Goal: Task Accomplishment & Management: Complete application form

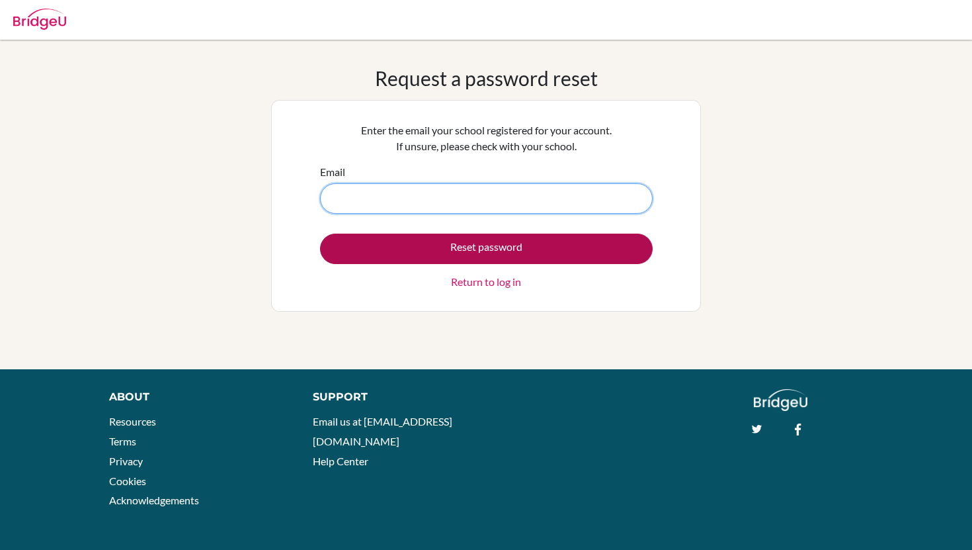
type input "[EMAIL_ADDRESS][DOMAIN_NAME]"
click at [501, 246] on button "Reset password" at bounding box center [486, 248] width 333 height 30
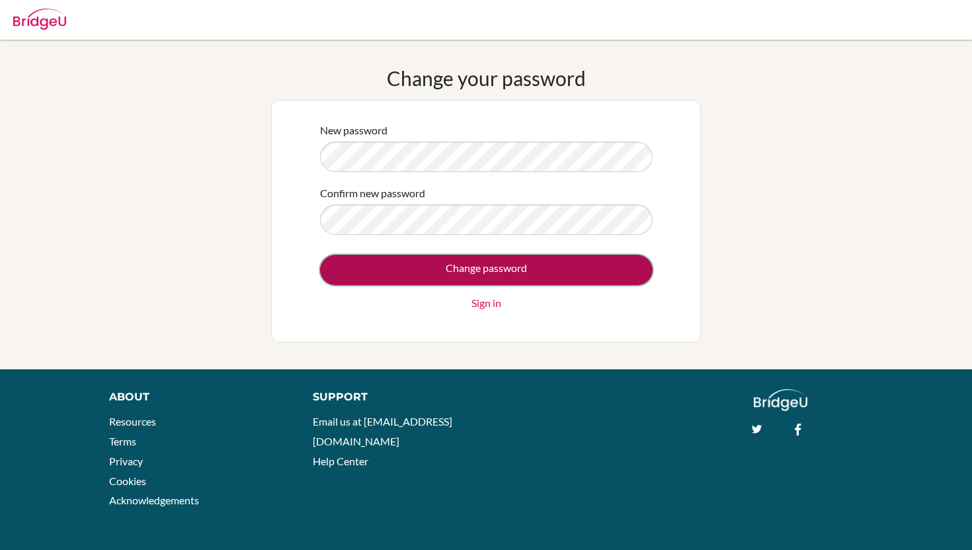
click at [428, 271] on input "Change password" at bounding box center [486, 270] width 333 height 30
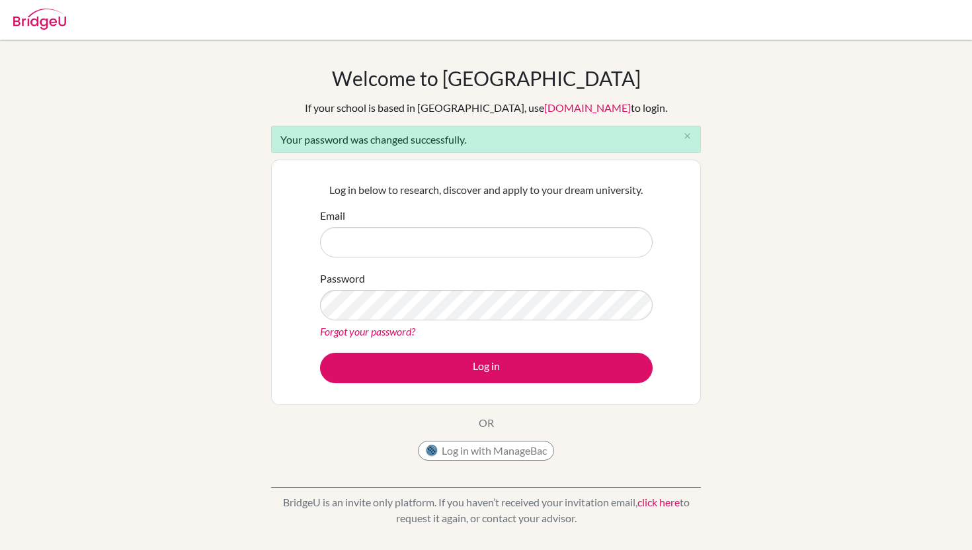
click at [371, 255] on input "Email" at bounding box center [486, 242] width 333 height 30
type input "[EMAIL_ADDRESS][DOMAIN_NAME]"
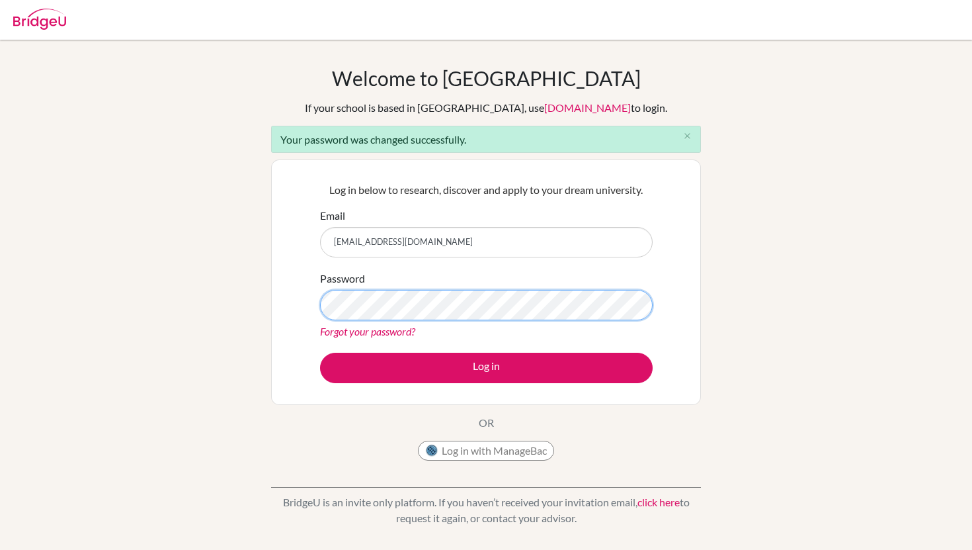
click at [243, 280] on div "Welcome to BridgeU If your school is based in China, use app.bridge-u.com.cn to…" at bounding box center [486, 299] width 972 height 466
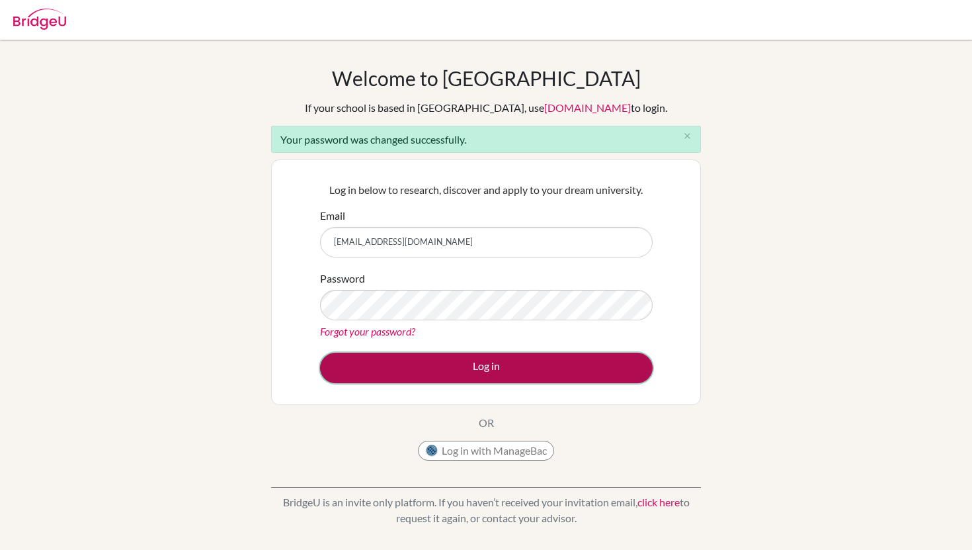
click at [474, 363] on button "Log in" at bounding box center [486, 368] width 333 height 30
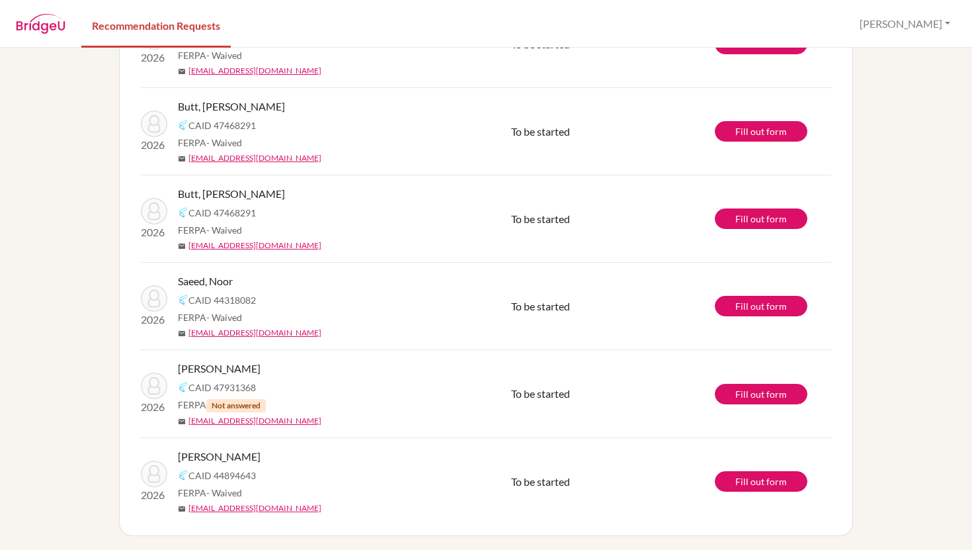
scroll to position [495, 0]
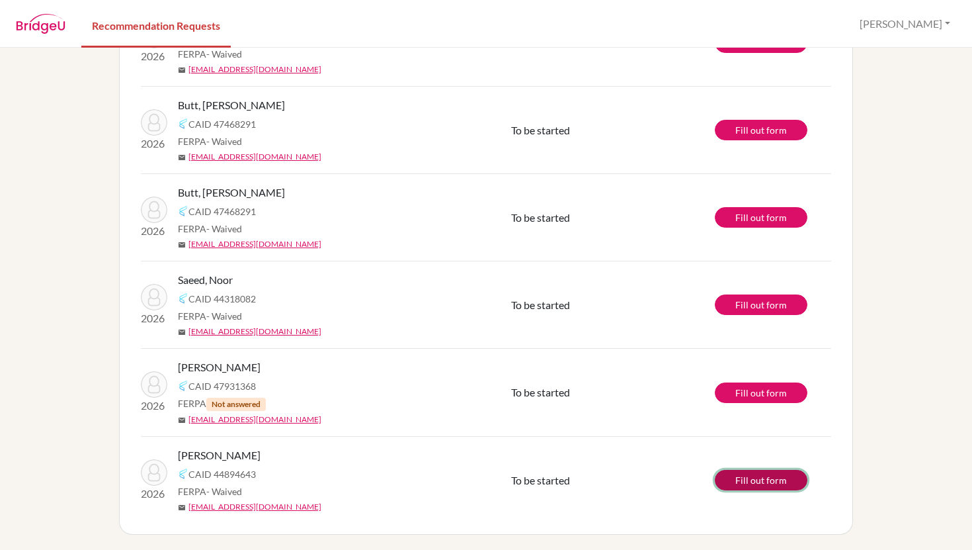
click at [772, 480] on link "Fill out form" at bounding box center [761, 480] width 93 height 21
click at [898, 230] on div "info It’s recommended to submit your teacher recommendations at least 2 weeks b…" at bounding box center [486, 299] width 972 height 502
click at [765, 308] on link "Fill out form" at bounding box center [761, 304] width 93 height 21
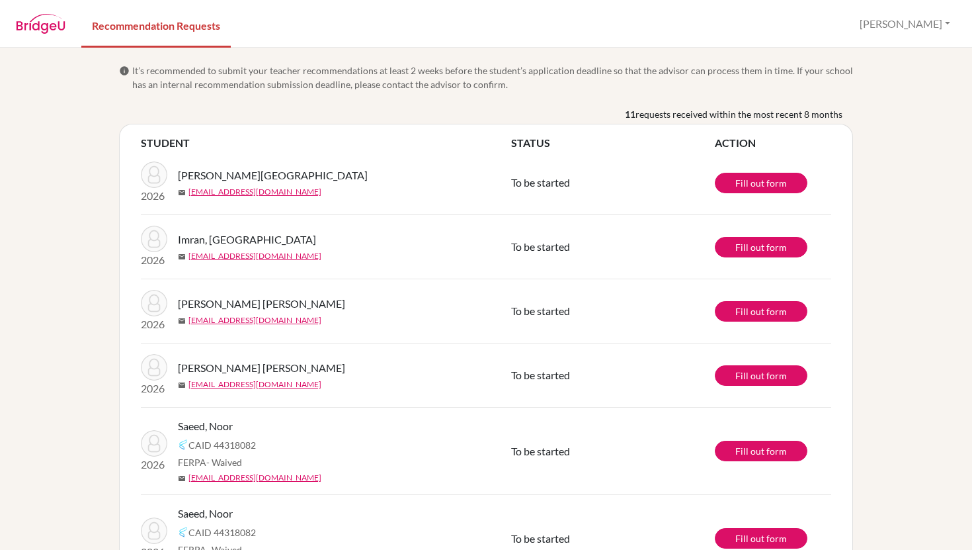
scroll to position [495, 0]
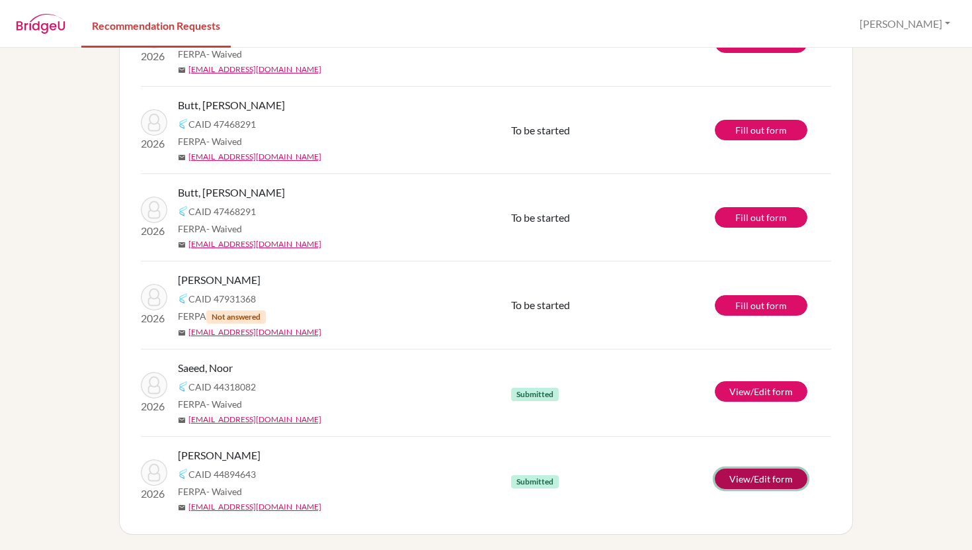
click at [763, 479] on link "View/Edit form" at bounding box center [761, 478] width 93 height 21
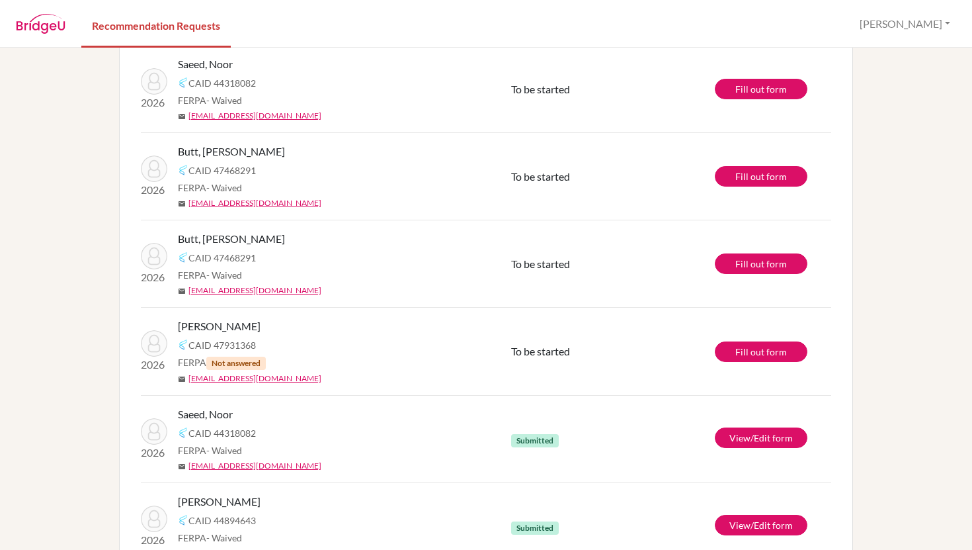
scroll to position [413, 0]
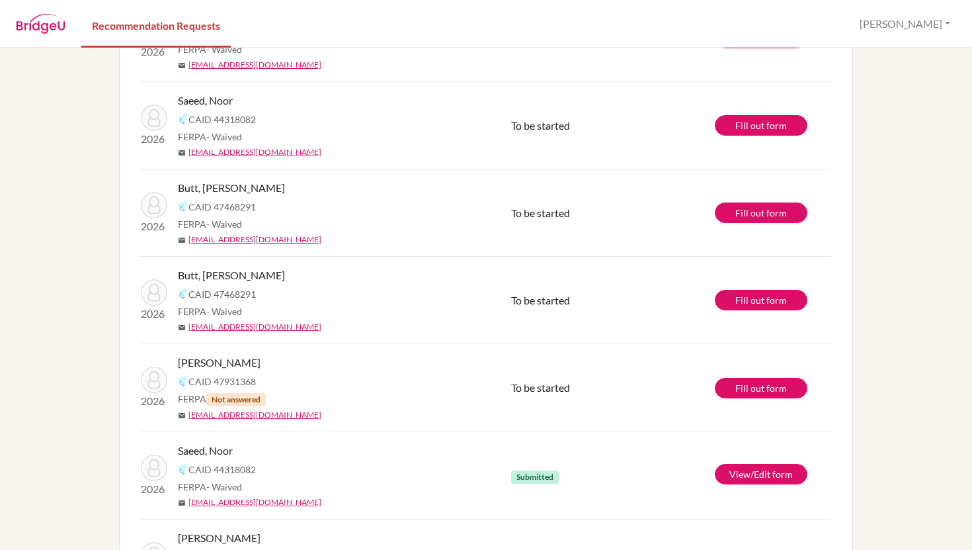
click at [148, 205] on img at bounding box center [154, 205] width 26 height 26
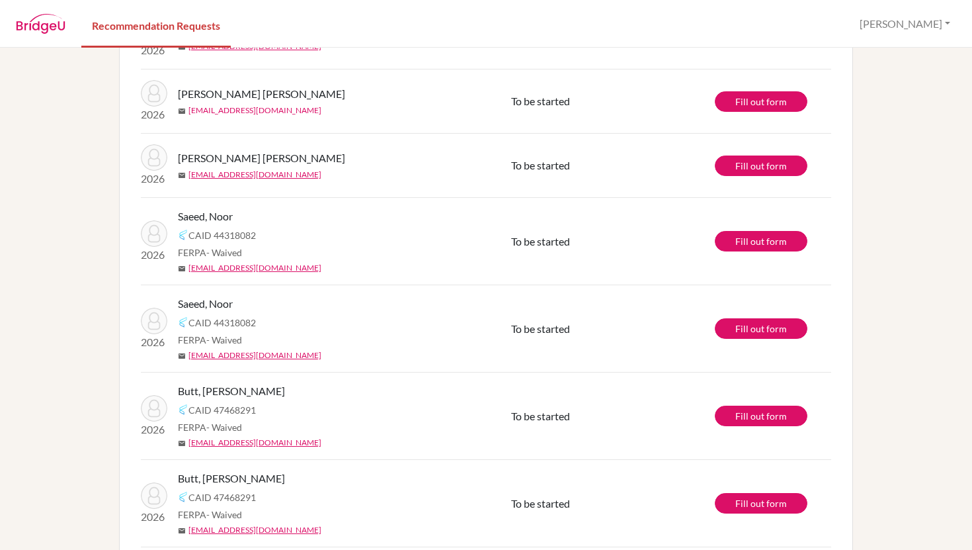
scroll to position [495, 0]
